Goal: Information Seeking & Learning: Learn about a topic

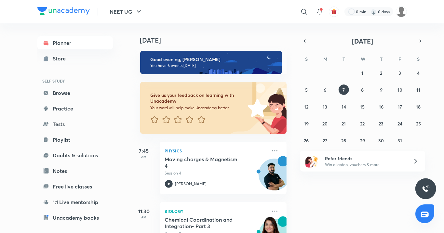
click at [68, 86] on link "Browse" at bounding box center [74, 92] width 75 height 13
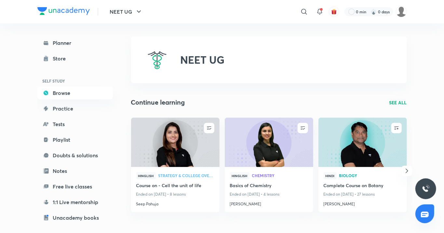
click at [193, 189] on h4 "Course on - Cell the unit of life" at bounding box center [175, 186] width 78 height 8
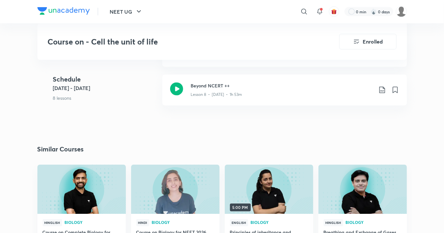
scroll to position [598, 0]
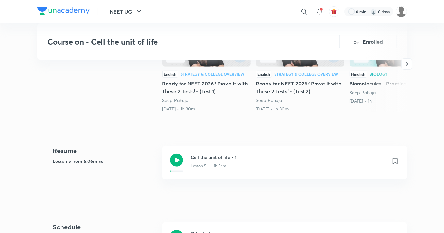
scroll to position [227, 0]
click at [260, 158] on h3 "Cell the unit of life - 1" at bounding box center [288, 157] width 195 height 7
